Goal: Information Seeking & Learning: Compare options

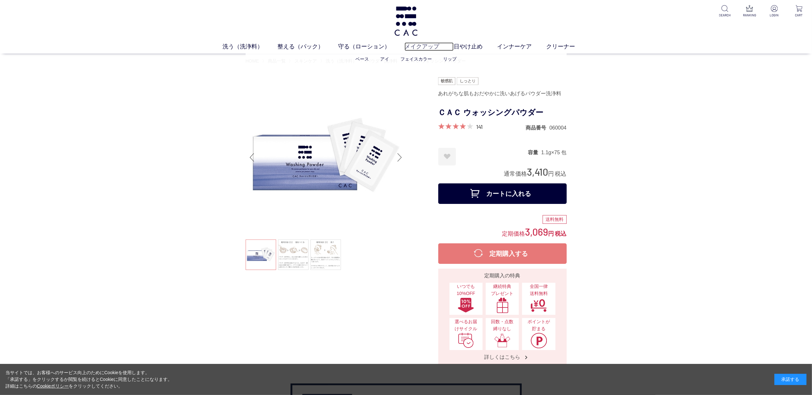
click at [424, 48] on link "メイクアップ" at bounding box center [428, 46] width 49 height 9
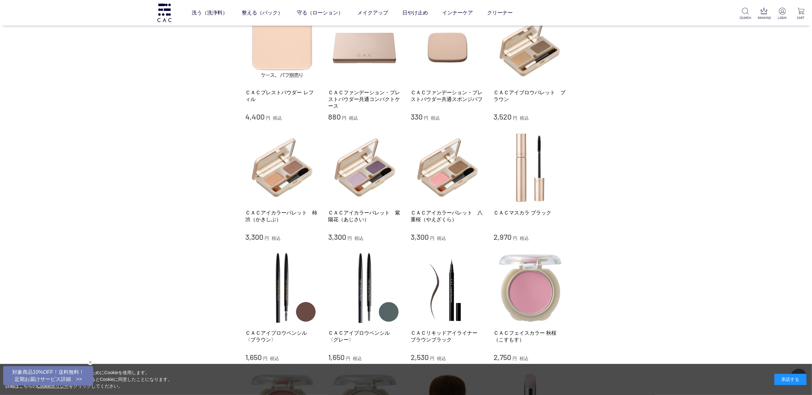
scroll to position [299, 0]
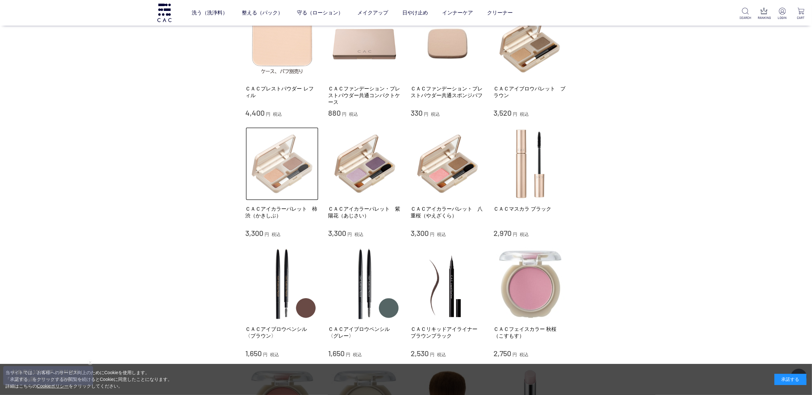
click at [274, 193] on img at bounding box center [282, 163] width 73 height 73
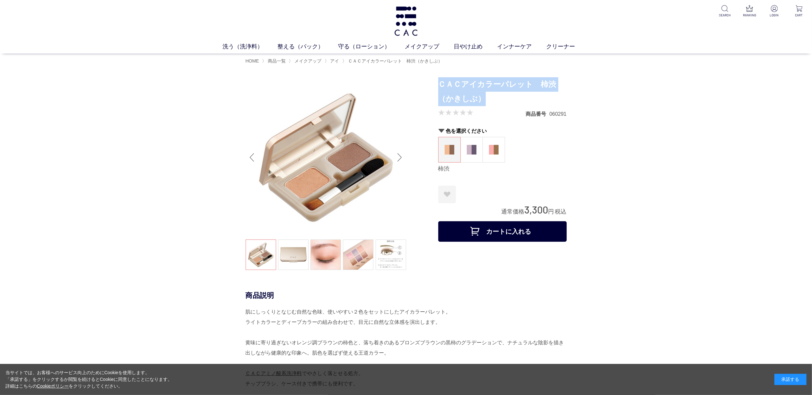
drag, startPoint x: 441, startPoint y: 85, endPoint x: 520, endPoint y: 97, distance: 80.4
click at [520, 97] on h1 "ＣＡＣアイカラーパレット　柿渋（かきしぶ）" at bounding box center [502, 91] width 128 height 29
copy h1 "ＣＡＣアイカラーパレット　柿渋（かきしぶ）"
drag, startPoint x: 473, startPoint y: 181, endPoint x: 470, endPoint y: 175, distance: 7.3
click at [471, 177] on form "ＣＡＣアイカラーパレット　柿渋（かきしぶ） 商品番号 060291 色を選択ください 柿渋 紫陽花 八重桜 柿渋 お気に入りに登録する お気に入りを解除します…" at bounding box center [502, 161] width 128 height 168
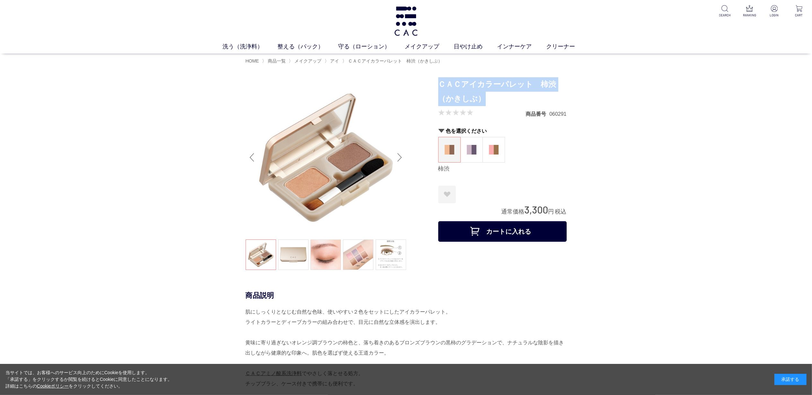
drag, startPoint x: 439, startPoint y: 83, endPoint x: 482, endPoint y: 97, distance: 44.9
click at [482, 97] on h1 "ＣＡＣアイカラーパレット　柿渋（かきしぶ）" at bounding box center [502, 91] width 128 height 29
click at [467, 101] on h1 "ＣＡＣアイカラーパレット　柿渋（かきしぶ）" at bounding box center [502, 91] width 128 height 29
drag, startPoint x: 440, startPoint y: 83, endPoint x: 482, endPoint y: 103, distance: 46.4
click at [482, 103] on h1 "ＣＡＣアイカラーパレット　柿渋（かきしぶ）" at bounding box center [502, 91] width 128 height 29
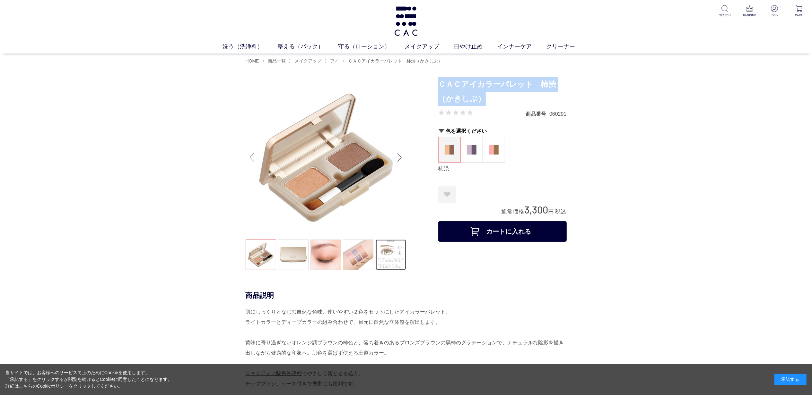
click at [384, 255] on link at bounding box center [390, 255] width 30 height 30
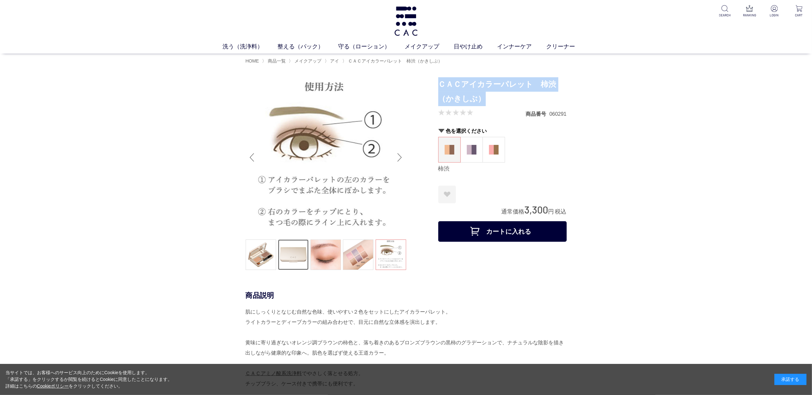
click at [290, 263] on link at bounding box center [293, 255] width 30 height 30
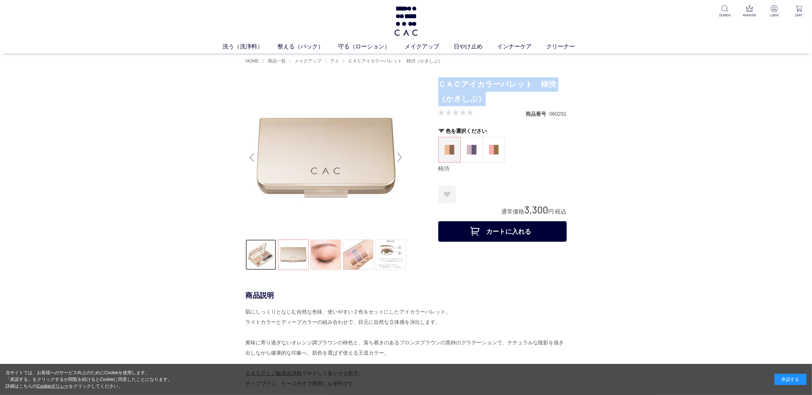
click at [267, 263] on link at bounding box center [261, 255] width 30 height 30
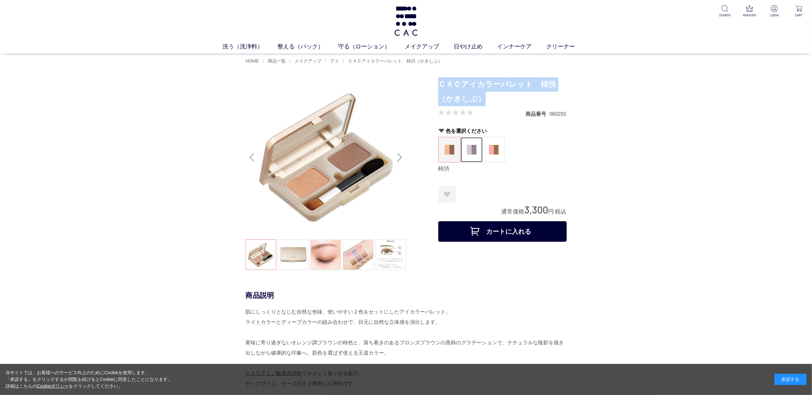
click at [466, 157] on figure at bounding box center [472, 149] width 22 height 25
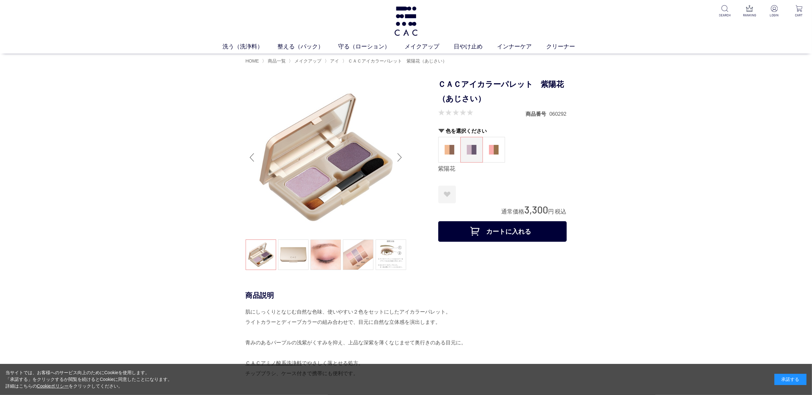
click at [250, 158] on div "Previous slide" at bounding box center [252, 158] width 13 height 26
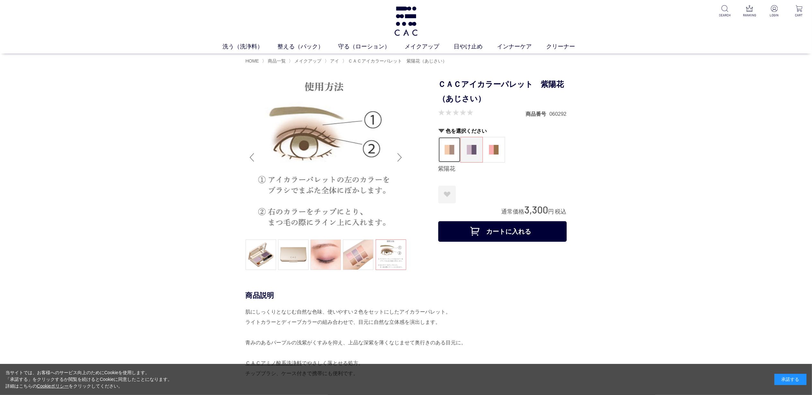
click at [447, 146] on img at bounding box center [449, 150] width 10 height 10
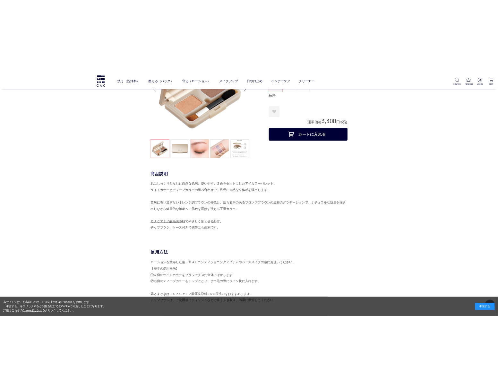
scroll to position [85, 0]
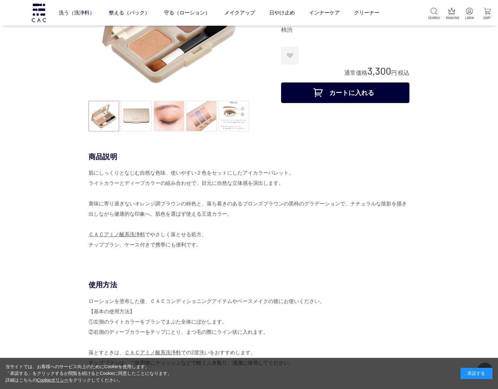
click at [285, 109] on div "ＣＡＣアイカラーパレット　柿渋（かきしぶ） 商品番号 060291 色を選択ください 柿渋 紫陽花 八重桜 柿渋 お気に入りに登録する お気に入りを解除します…" at bounding box center [345, 35] width 128 height 194
drag, startPoint x: 198, startPoint y: 172, endPoint x: 288, endPoint y: 171, distance: 89.6
click at [288, 171] on div "肌にしっくりとなじむ自然な色味、使いやすい２色をセットにしたアイカラーパレット。 ライトカラーとディープカラーの組み合わせで、目元に自然な立体感を演出します。…" at bounding box center [249, 209] width 321 height 82
click at [189, 168] on div "肌にしっくりとなじむ自然な色味、使いやすい２色をセットにしたアイカラーパレット。 ライトカラーとディープカラーの組み合わせで、目元に自然な立体感を演出します。…" at bounding box center [249, 209] width 321 height 82
drag, startPoint x: 197, startPoint y: 171, endPoint x: 289, endPoint y: 171, distance: 92.4
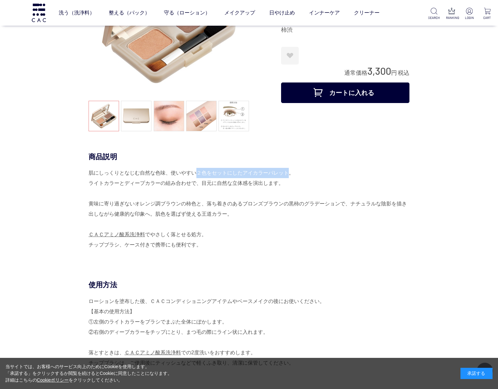
click at [289, 171] on div "肌にしっくりとなじむ自然な色味、使いやすい２色をセットにしたアイカラーパレット。 ライトカラーとディープカラーの組み合わせで、目元に自然な立体感を演出します。…" at bounding box center [249, 209] width 321 height 82
copy div "２色をセットにしたアイカラーパレット"
click at [243, 200] on div "肌にしっくりとなじむ自然な色味、使いやすい２色をセットにしたアイカラーパレット。 ライトカラーとディープカラーの組み合わせで、目元に自然な立体感を演出します。…" at bounding box center [249, 209] width 321 height 82
drag, startPoint x: 90, startPoint y: 173, endPoint x: 198, endPoint y: 245, distance: 130.1
click at [198, 245] on div "肌にしっくりとなじむ自然な色味、使いやすい２色をセットにしたアイカラーパレット。 ライトカラーとディープカラーの組み合わせで、目元に自然な立体感を演出します。…" at bounding box center [249, 209] width 321 height 82
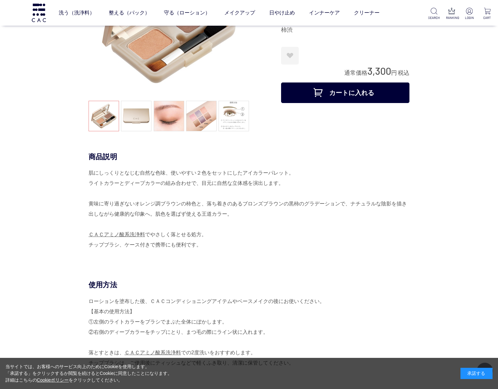
copy div "肌にしっくりとなじむ自然な色味、使いやすい２色をセットにしたアイカラーパレット。 ライトカラーとディープカラーの組み合わせで、目元に自然な立体感を演出します。…"
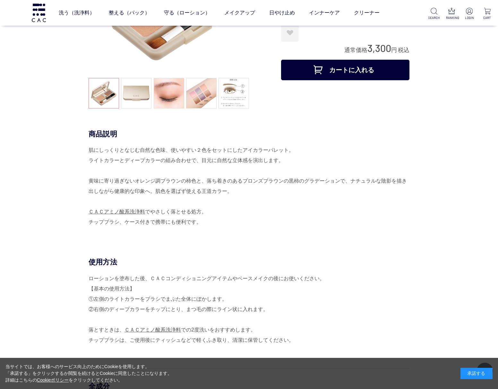
scroll to position [128, 0]
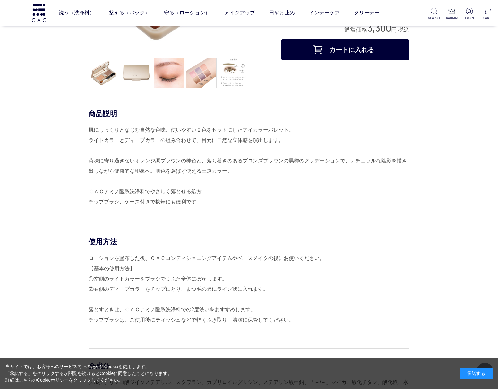
drag, startPoint x: 90, startPoint y: 242, endPoint x: 292, endPoint y: 322, distance: 216.4
click at [292, 322] on div "使用方法 ローションを塗布した後、ＣＡＣコンディショニングアイテムやベースメイクの後にお使いください。 【基本の使用方法】 ①左側のライトカラーをブラシでまぶ…" at bounding box center [249, 286] width 321 height 98
copy div "使用方法 ローションを塗布した後、ＣＡＣコンディショニングアイテムやベースメイクの後にお使いください。 【基本の使用方法】 ①左側のライトカラーをブラシでまぶ…"
click at [340, 223] on div "商品説明 肌にしっくりとなじむ自然な色味、使いやすい２色をセットにしたアイカラーパレット。 ライトカラーとディープカラーの組み合わせで、目元に自然な立体感を演…" at bounding box center [249, 173] width 321 height 128
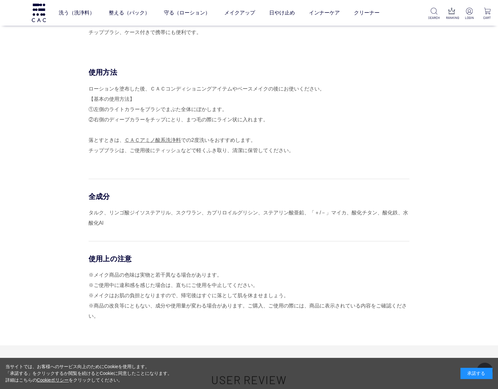
scroll to position [342, 0]
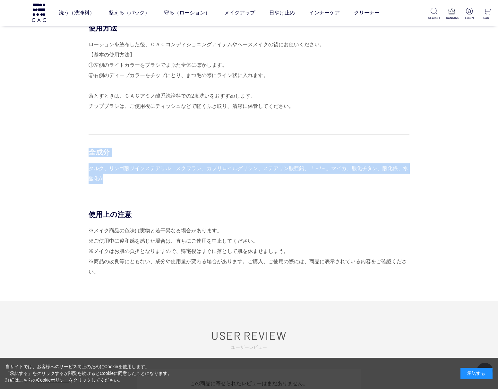
drag, startPoint x: 89, startPoint y: 152, endPoint x: 125, endPoint y: 184, distance: 47.5
click at [125, 184] on div "全成分 タルク、リンゴ酸ジイソステアリル、スクワラン、カプリロイルグリシン、ステアリン酸亜鉛、「＋/－」マイカ、酸化チタン、酸化鉄、水酸化Al" at bounding box center [249, 158] width 321 height 49
copy div "全成分 タルク、リンゴ酸ジイソステアリル、スクワラン、カプリロイルグリシン、ステアリン酸亜鉛、「＋/－」マイカ、酸化チタン、酸化鉄、水酸化Al"
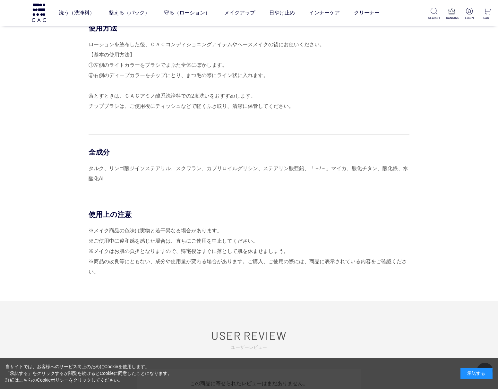
click at [280, 197] on div "使用上の注意 ※メイク商品の色味は実物と若干異なる場合があります。 ※ご使用中に違和感を感じた場合は、直ちにご使用を中止してください。 ※メイクはお肌の負担と…" at bounding box center [249, 237] width 321 height 80
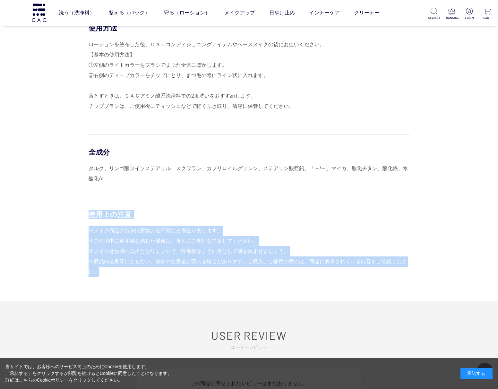
drag, startPoint x: 89, startPoint y: 214, endPoint x: 130, endPoint y: 268, distance: 68.1
click at [130, 268] on div "使用上の注意 ※メイク商品の色味は実物と若干異なる場合があります。 ※ご使用中に違和感を感じた場合は、直ちにご使用を中止してください。 ※メイクはお肌の負担と…" at bounding box center [249, 237] width 321 height 80
copy div "使用上の注意 ※メイク商品の色味は実物と若干異なる場合があります。 ※ご使用中に違和感を感じた場合は、直ちにご使用を中止してください。 ※メイクはお肌の負担と…"
click at [298, 231] on div "※メイク商品の色味は実物と若干異なる場合があります。 ※ご使用中に違和感を感じた場合は、直ちにご使用を中止してください。 ※メイクはお肌の負担となりますので、…" at bounding box center [249, 251] width 321 height 51
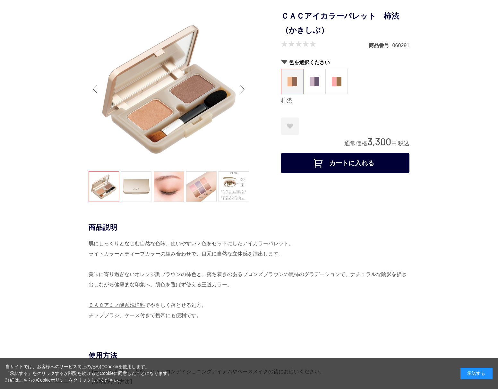
scroll to position [0, 0]
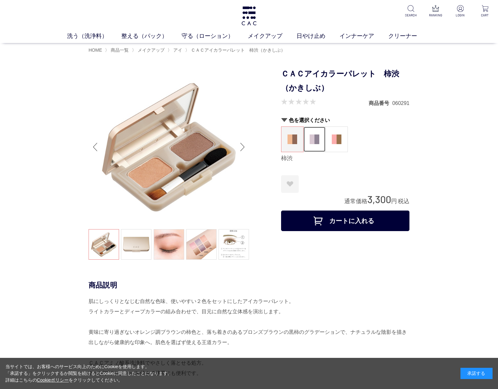
click at [310, 135] on img at bounding box center [315, 139] width 10 height 10
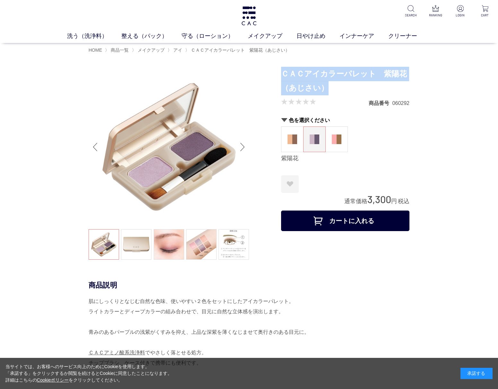
drag, startPoint x: 282, startPoint y: 71, endPoint x: 325, endPoint y: 88, distance: 45.6
click at [325, 88] on h1 "ＣＡＣアイカラーパレット　紫陽花（あじさい）" at bounding box center [345, 81] width 128 height 29
copy h1 "ＣＡＣアイカラーパレット　紫陽花（あじさい）"
click at [166, 171] on img at bounding box center [169, 147] width 160 height 160
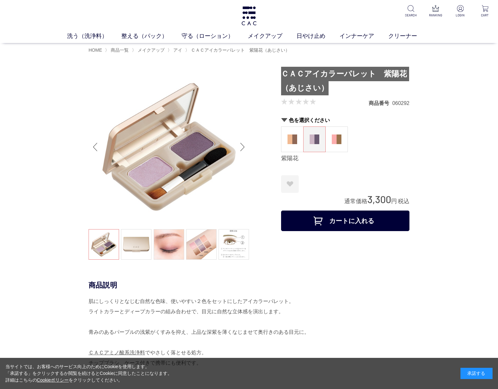
scroll to position [128, 0]
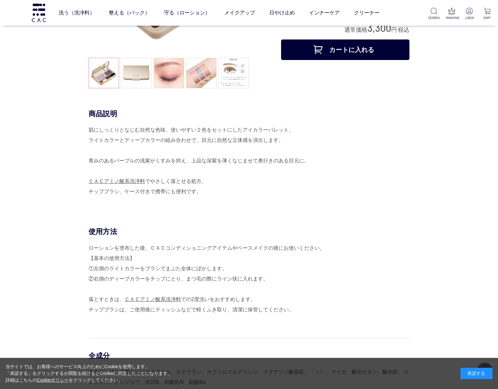
click at [333, 199] on div "商品説明 肌にしっくりとなじむ自然な色味、使いやすい２色をセットにしたアイカラーパレット。 ライトカラーとディープカラーの組み合わせで、目元に自然な立体感を演…" at bounding box center [249, 156] width 321 height 95
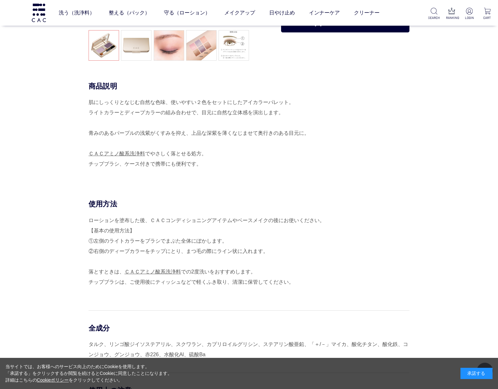
scroll to position [257, 0]
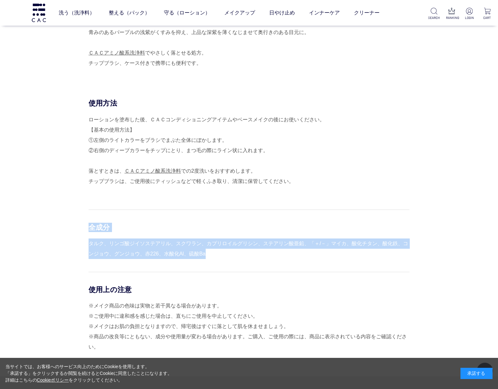
drag, startPoint x: 90, startPoint y: 225, endPoint x: 210, endPoint y: 257, distance: 124.0
click at [210, 257] on div "全成分 タルク、リンゴ酸ジイソステアリル、スクワラン、カプリロイルグリシン、ステアリン酸亜鉛、「＋/－」マイカ、酸化チタン、酸化鉄、コンジョウ、グンジョウ、赤…" at bounding box center [249, 234] width 321 height 49
copy div "全成分 タルク、リンゴ酸ジイソステアリル、スクワラン、カプリロイルグリシン、ステアリン酸亜鉛、「＋/－」マイカ、酸化チタン、酸化鉄、コンジョウ、グンジョウ、赤…"
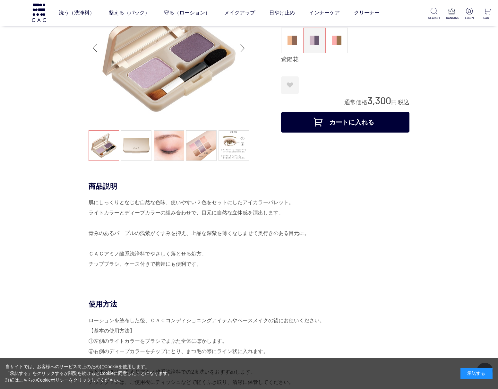
scroll to position [0, 0]
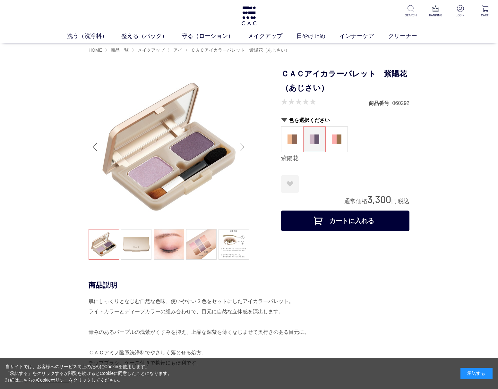
click at [240, 142] on div "Next slide" at bounding box center [242, 147] width 13 height 26
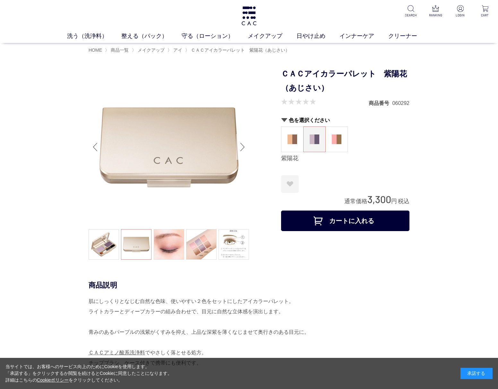
click at [240, 142] on div "Next slide" at bounding box center [242, 147] width 13 height 26
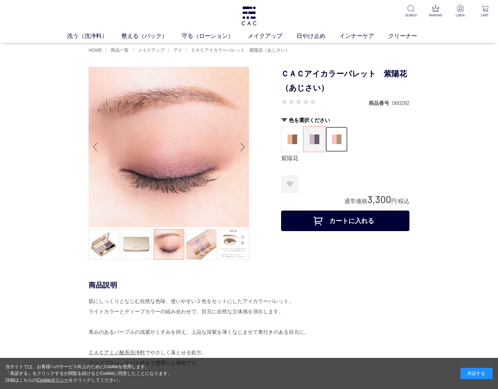
click at [341, 142] on img at bounding box center [337, 139] width 10 height 10
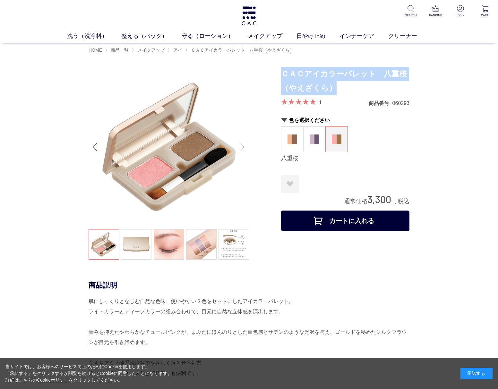
drag, startPoint x: 281, startPoint y: 73, endPoint x: 334, endPoint y: 90, distance: 54.9
click at [334, 90] on h1 "ＣＡＣアイカラーパレット　八重桜（やえざくら）" at bounding box center [345, 81] width 128 height 29
copy h1 "ＣＡＣアイカラーパレット　八重桜（やえざくら）"
click at [224, 205] on img at bounding box center [169, 147] width 160 height 160
click at [240, 206] on img at bounding box center [169, 147] width 160 height 160
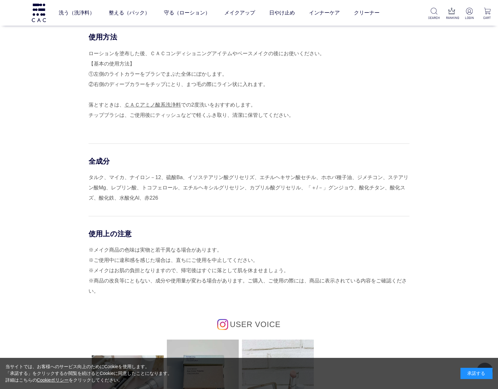
scroll to position [342, 0]
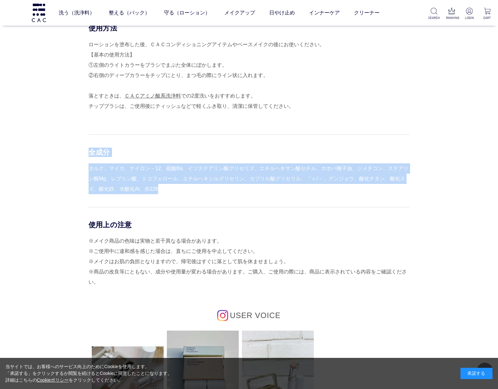
drag, startPoint x: 91, startPoint y: 152, endPoint x: 159, endPoint y: 192, distance: 78.0
click at [159, 192] on div "全成分 タルク、マイカ、ナイロン－12、硫酸Ba、イソステアリン酸グリセリズ、エチルヘキサン酸セチル、ホホバ種子油、ジメチコン、ステアリン酸Mg、レブリン酸、…" at bounding box center [249, 164] width 321 height 60
copy div "全成分 タルク、マイカ、ナイロン－12、硫酸Ba、イソステアリン酸グリセリズ、エチルヘキサン酸セチル、ホホバ種子油、ジメチコン、ステアリン酸Mg、レブリン酸、…"
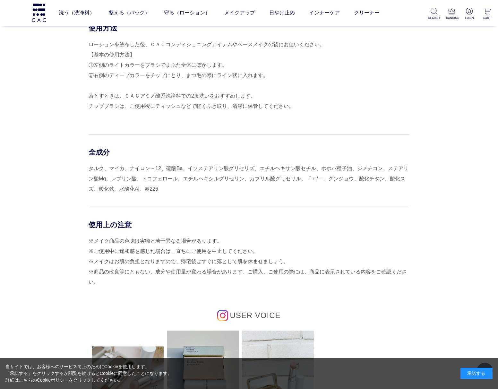
click at [189, 198] on div "使用方法 ローションを塗布した後、ＣＡＣコンディショニングアイテムやベースメイクの後にお使いください。 【基本の使用方法】 ①左側のライトカラーをブラシでまぶ…" at bounding box center [249, 260] width 321 height 475
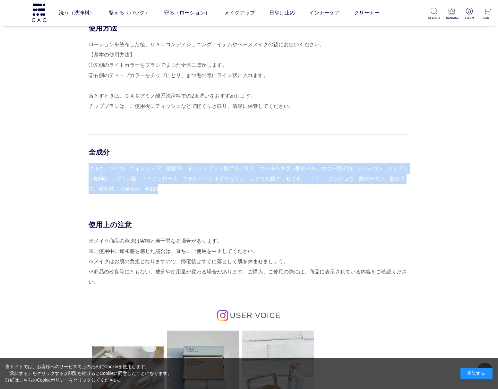
drag, startPoint x: 89, startPoint y: 168, endPoint x: 159, endPoint y: 190, distance: 72.6
click at [159, 190] on div "タルク、マイカ、ナイロン－12、硫酸Ba、イソステアリン酸グリセリズ、エチルヘキサン酸セチル、ホホバ種子油、ジメチコン、ステアリン酸Mg、レブリン酸、トコフェ…" at bounding box center [249, 178] width 321 height 31
copy div "タルク、マイカ、ナイロン－12、硫酸Ba、イソステアリン酸グリセリズ、エチルヘキサン酸セチル、ホホバ種子油、ジメチコン、ステアリン酸Mg、レブリン酸、トコフェ…"
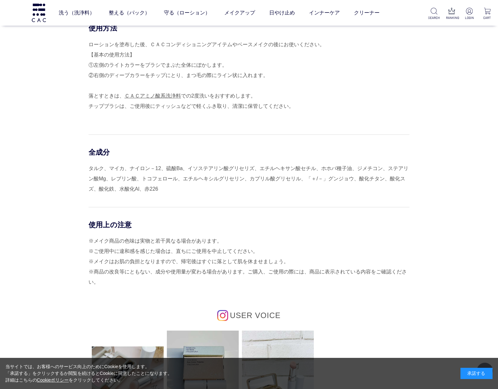
click at [370, 225] on div "使用上の注意" at bounding box center [249, 224] width 321 height 9
